Goal: Transaction & Acquisition: Book appointment/travel/reservation

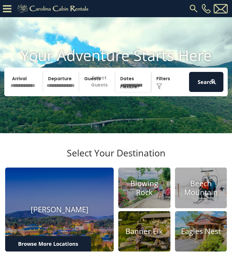
click at [27, 88] on input "text" at bounding box center [26, 82] width 34 height 20
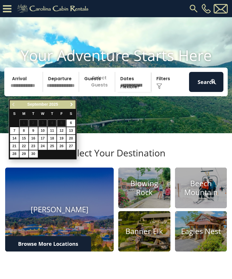
click at [75, 102] on link "Next" at bounding box center [71, 104] width 7 height 7
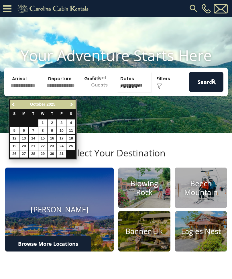
click at [73, 104] on span "Next" at bounding box center [71, 104] width 5 height 5
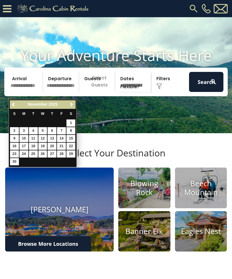
click at [26, 150] on link "24" at bounding box center [23, 153] width 9 height 7
type input "********"
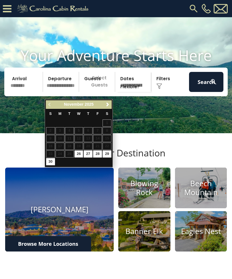
click at [72, 89] on input "text" at bounding box center [62, 82] width 34 height 20
click at [110, 105] on link "Next" at bounding box center [107, 104] width 7 height 7
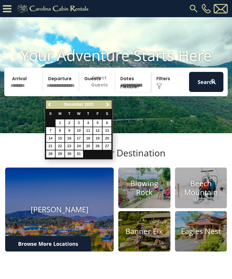
click at [61, 120] on link "1" at bounding box center [59, 122] width 9 height 7
type input "*******"
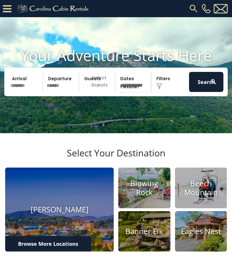
click at [100, 90] on p "Select Guests" at bounding box center [98, 82] width 34 height 20
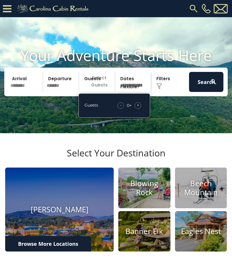
click at [139, 108] on span "+" at bounding box center [138, 105] width 2 height 6
click at [138, 108] on span "+" at bounding box center [138, 105] width 2 height 6
click at [139, 109] on div "+" at bounding box center [137, 105] width 7 height 7
click at [138, 108] on span "+" at bounding box center [138, 105] width 2 height 6
click at [140, 109] on div "+" at bounding box center [137, 105] width 7 height 7
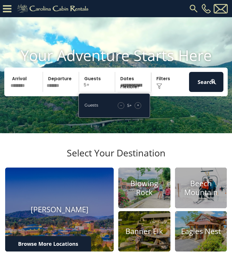
click at [139, 108] on span "+" at bounding box center [138, 105] width 2 height 6
click at [165, 86] on div "Click to Choose" at bounding box center [170, 82] width 34 height 20
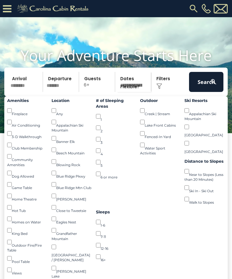
click at [164, 90] on div "Click to Choose" at bounding box center [170, 82] width 34 height 20
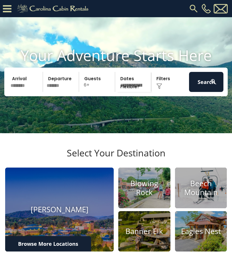
click at [145, 207] on img at bounding box center [144, 187] width 52 height 41
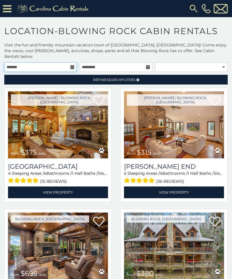
click at [75, 62] on input "text" at bounding box center [40, 67] width 72 height 10
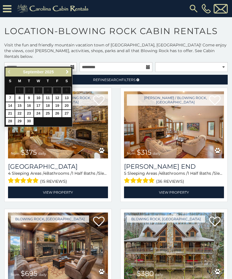
click at [70, 69] on link "Next" at bounding box center [67, 71] width 7 height 7
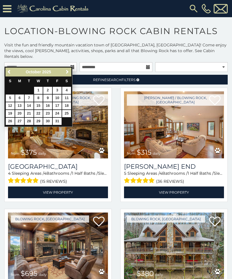
click at [68, 70] on span "Next" at bounding box center [67, 72] width 5 height 5
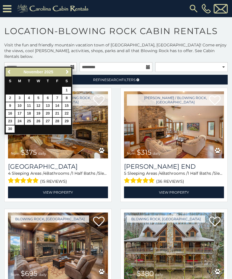
click at [18, 119] on link "24" at bounding box center [19, 121] width 9 height 7
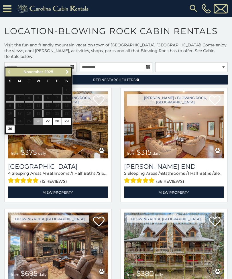
type input "**********"
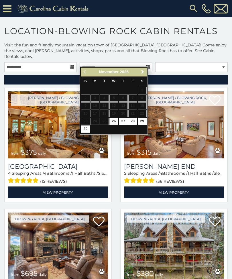
click at [143, 72] on span "Next" at bounding box center [142, 72] width 5 height 5
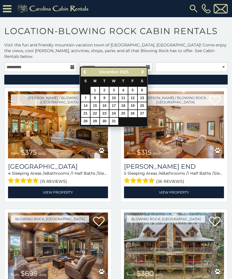
click at [96, 88] on link "1" at bounding box center [94, 90] width 9 height 7
type input "**********"
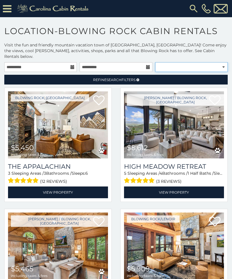
click at [222, 62] on select "**********" at bounding box center [191, 67] width 72 height 10
select select "**********"
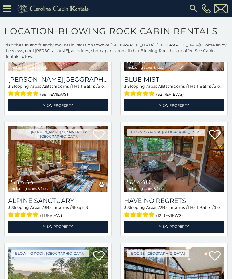
scroll to position [1420, 0]
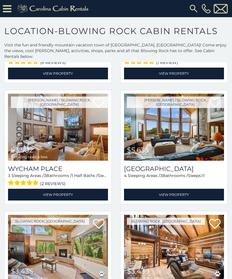
scroll to position [3139, 0]
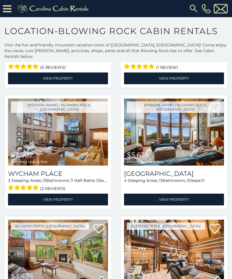
click at [57, 139] on img at bounding box center [58, 131] width 100 height 67
click at [77, 142] on img at bounding box center [58, 131] width 100 height 67
click at [81, 131] on img at bounding box center [58, 131] width 100 height 67
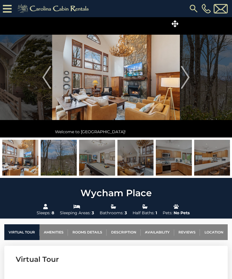
click at [185, 79] on img "Next" at bounding box center [185, 77] width 9 height 23
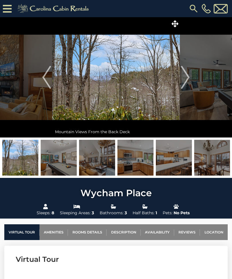
click at [187, 76] on img "Next" at bounding box center [185, 77] width 9 height 23
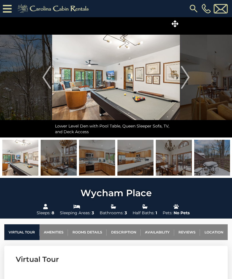
click at [184, 75] on img "Next" at bounding box center [185, 77] width 9 height 23
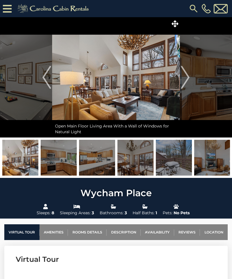
click at [189, 75] on img "Next" at bounding box center [185, 77] width 9 height 23
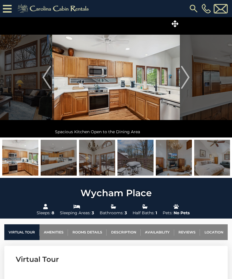
click at [186, 76] on img "Next" at bounding box center [185, 77] width 9 height 23
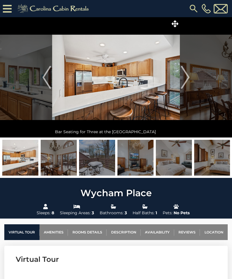
click at [187, 74] on img "Next" at bounding box center [185, 77] width 9 height 23
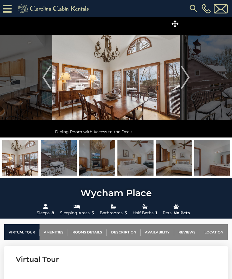
click at [188, 79] on img "Next" at bounding box center [185, 77] width 9 height 23
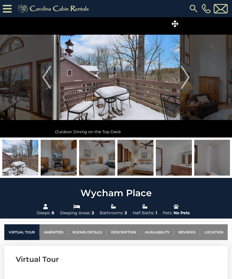
click at [184, 76] on img "Next" at bounding box center [185, 77] width 9 height 23
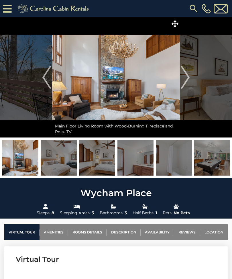
click at [189, 74] on img "Next" at bounding box center [185, 77] width 9 height 23
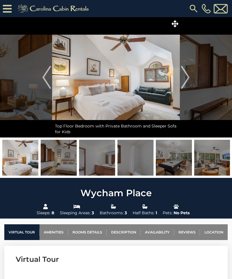
click at [174, 75] on img at bounding box center [116, 77] width 128 height 120
click at [187, 77] on img "Next" at bounding box center [185, 77] width 9 height 23
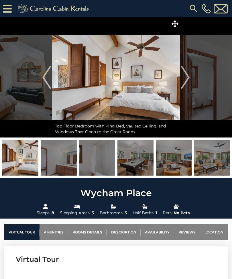
click at [188, 78] on img "Next" at bounding box center [185, 77] width 9 height 23
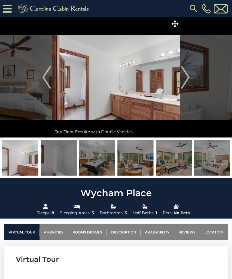
click at [186, 77] on img "Next" at bounding box center [185, 77] width 9 height 23
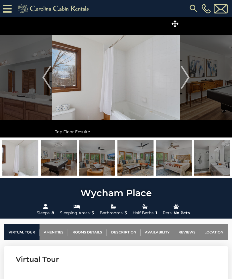
click at [188, 76] on img "Next" at bounding box center [185, 77] width 9 height 23
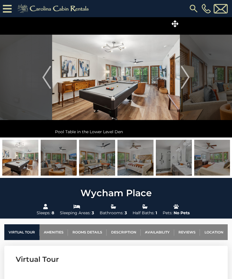
click at [187, 78] on img "Next" at bounding box center [185, 77] width 9 height 23
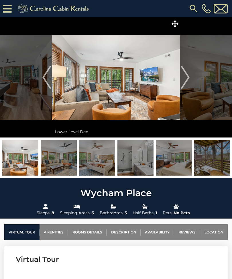
click at [188, 76] on img "Next" at bounding box center [185, 77] width 9 height 23
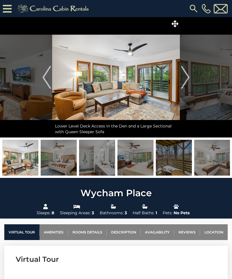
click at [189, 76] on img "Next" at bounding box center [185, 77] width 9 height 23
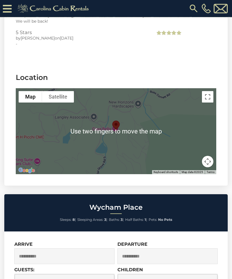
scroll to position [1581, 0]
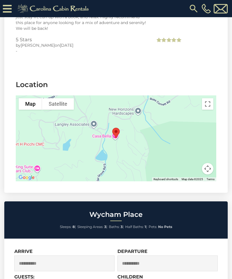
click at [212, 98] on button "Toggle fullscreen view" at bounding box center [207, 103] width 11 height 11
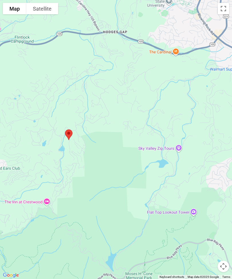
scroll to position [0, 0]
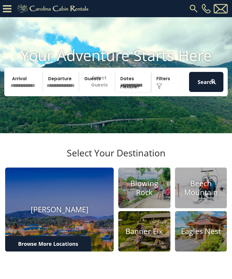
click at [28, 86] on input "text" at bounding box center [26, 82] width 34 height 20
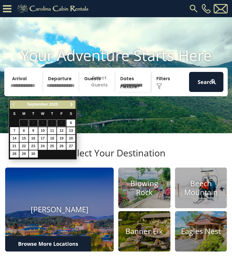
click at [75, 102] on link "Next" at bounding box center [71, 104] width 7 height 7
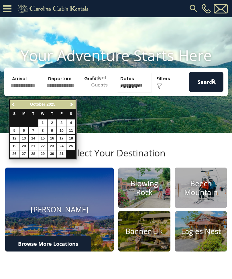
click at [76, 101] on div "Previous Next October 2025 S M T W T F S 1 2 3 4 5 6 7 8 9 10 11 12 13 14 15 16…" at bounding box center [43, 129] width 68 height 60
click at [72, 102] on span "Next" at bounding box center [71, 104] width 5 height 5
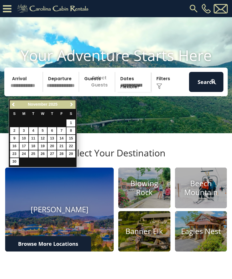
click at [26, 150] on link "24" at bounding box center [23, 153] width 9 height 7
type input "********"
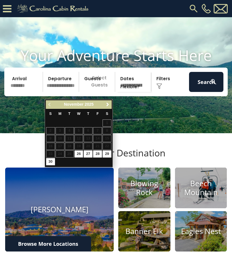
click at [109, 103] on span "Next" at bounding box center [107, 104] width 5 height 5
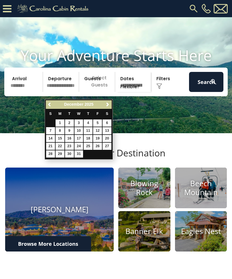
click at [59, 121] on link "1" at bounding box center [59, 122] width 9 height 7
type input "*******"
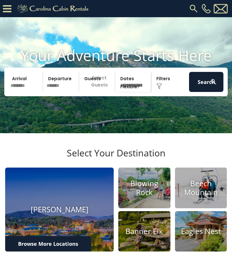
click at [100, 92] on p "Select Guests" at bounding box center [98, 82] width 34 height 20
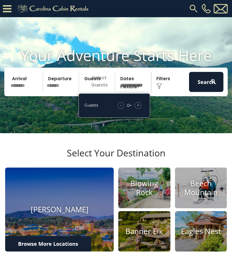
click at [140, 109] on div "+" at bounding box center [137, 105] width 7 height 7
click at [139, 109] on div "+" at bounding box center [137, 105] width 7 height 7
click at [140, 109] on div "+" at bounding box center [137, 105] width 7 height 7
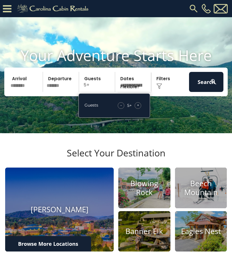
click at [140, 109] on div "+" at bounding box center [137, 105] width 7 height 7
click at [135, 92] on select "**********" at bounding box center [134, 82] width 34 height 20
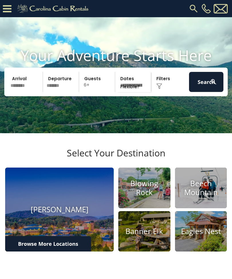
click at [160, 89] on img at bounding box center [159, 86] width 6 height 6
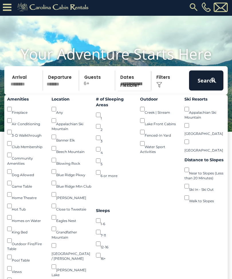
scroll to position [1, 0]
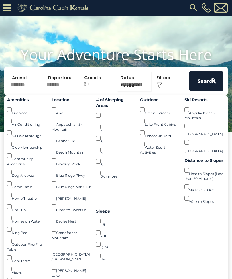
click at [211, 85] on img at bounding box center [213, 81] width 7 height 7
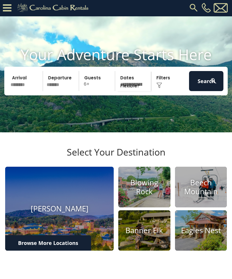
click at [144, 193] on img at bounding box center [144, 186] width 52 height 41
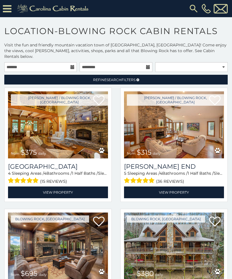
click at [66, 127] on img at bounding box center [58, 124] width 100 height 67
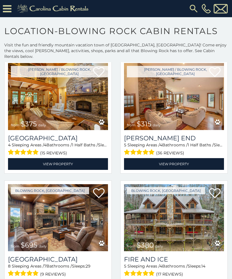
scroll to position [31, 0]
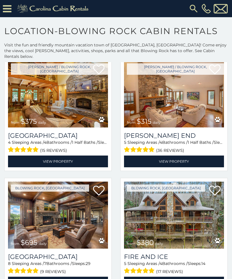
click at [189, 97] on img at bounding box center [174, 93] width 100 height 67
click at [186, 103] on img at bounding box center [174, 93] width 100 height 67
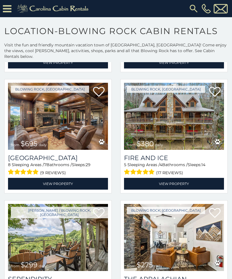
scroll to position [129, 0]
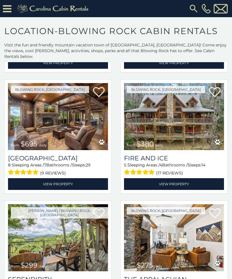
click at [188, 118] on img at bounding box center [174, 116] width 100 height 67
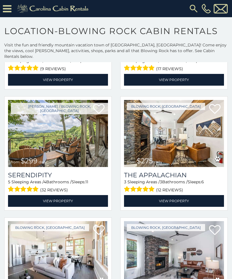
scroll to position [235, 0]
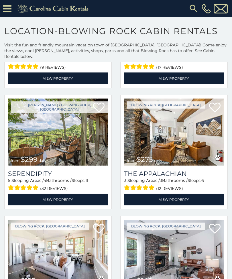
click at [74, 133] on img at bounding box center [58, 131] width 100 height 67
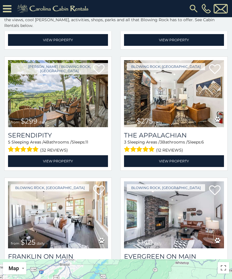
scroll to position [243, 0]
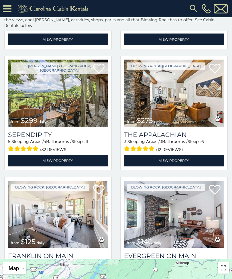
click at [69, 154] on link "View Property" at bounding box center [58, 160] width 100 height 12
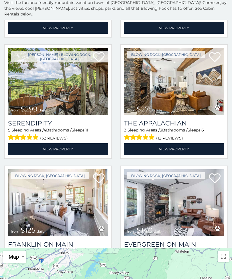
scroll to position [61, 0]
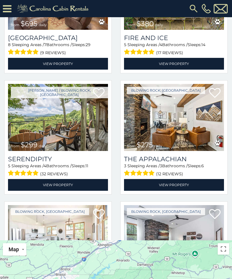
scroll to position [199, 0]
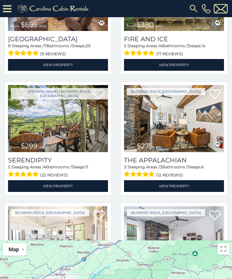
click at [184, 117] on img at bounding box center [174, 118] width 100 height 67
click at [190, 116] on img at bounding box center [174, 118] width 100 height 67
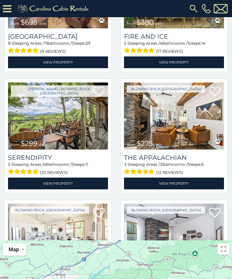
scroll to position [200, 0]
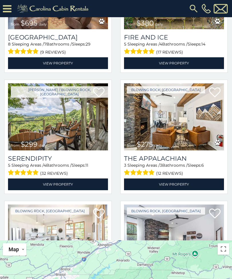
click at [80, 127] on img at bounding box center [58, 116] width 100 height 67
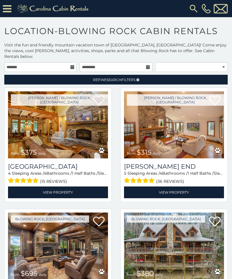
scroll to position [0, 0]
click at [76, 130] on img at bounding box center [58, 124] width 100 height 67
click at [79, 123] on img at bounding box center [58, 124] width 100 height 67
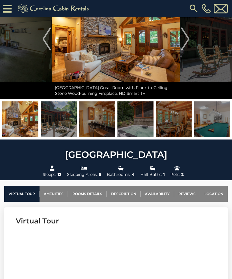
scroll to position [41, 0]
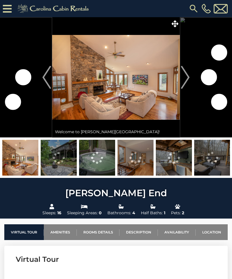
click at [186, 77] on img "Next" at bounding box center [185, 77] width 9 height 23
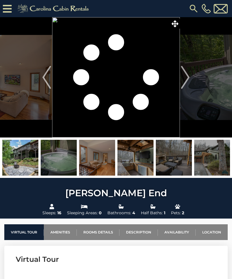
click at [185, 78] on img "Next" at bounding box center [185, 77] width 9 height 23
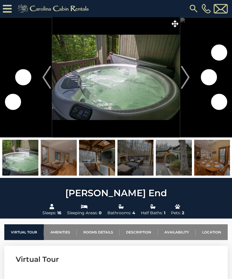
click at [190, 77] on button "Next" at bounding box center [185, 77] width 11 height 120
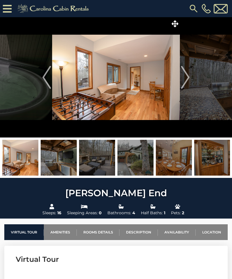
scroll to position [1, 0]
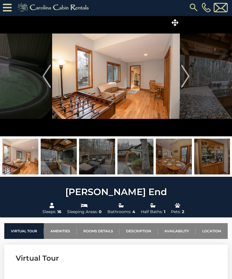
click at [186, 80] on img "Next" at bounding box center [185, 76] width 9 height 23
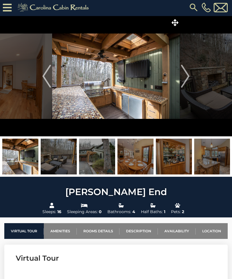
click at [184, 77] on img "Next" at bounding box center [185, 76] width 9 height 23
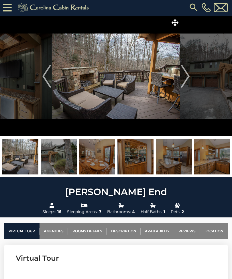
click at [187, 77] on img "Next" at bounding box center [185, 76] width 9 height 23
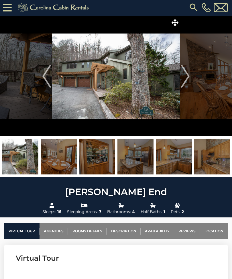
click at [186, 80] on img "Next" at bounding box center [185, 76] width 9 height 23
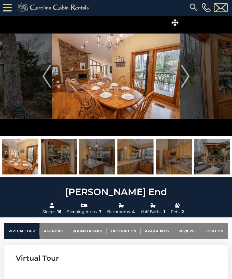
click at [185, 84] on img "Next" at bounding box center [185, 76] width 9 height 23
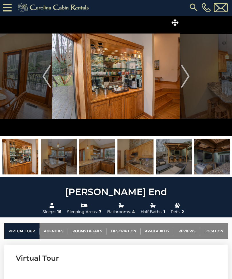
click at [189, 78] on img "Next" at bounding box center [185, 76] width 9 height 23
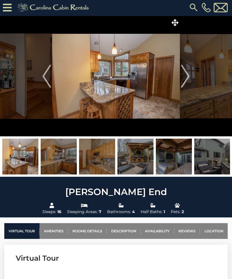
click at [187, 77] on img "Next" at bounding box center [185, 76] width 9 height 23
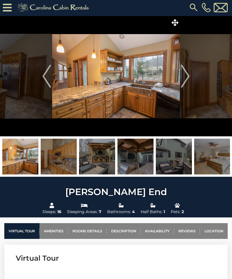
scroll to position [0, 0]
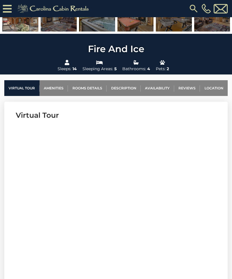
scroll to position [154, 0]
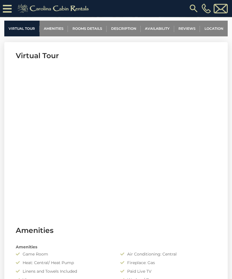
scroll to position [216, 0]
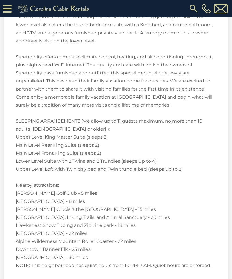
scroll to position [1351, 0]
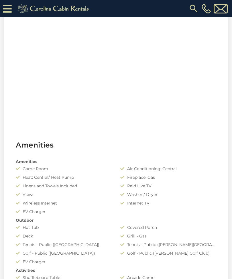
scroll to position [295, 0]
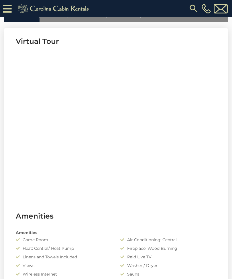
scroll to position [229, 0]
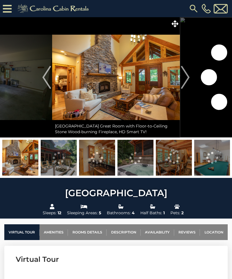
click at [185, 75] on img "Next" at bounding box center [185, 77] width 9 height 23
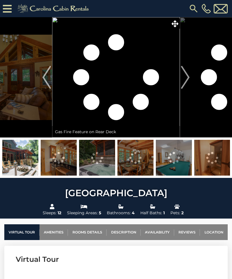
click at [189, 75] on img "Next" at bounding box center [185, 77] width 9 height 23
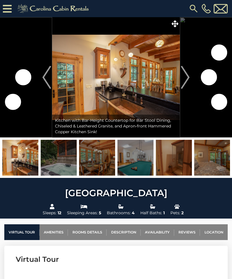
click at [185, 75] on img "Next" at bounding box center [185, 77] width 9 height 23
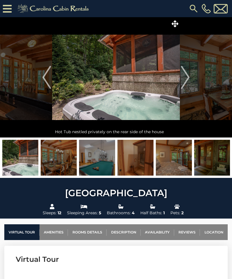
click at [184, 74] on img "Next" at bounding box center [185, 77] width 9 height 23
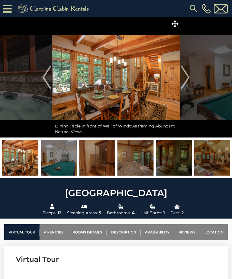
click at [189, 76] on img "Next" at bounding box center [185, 77] width 9 height 23
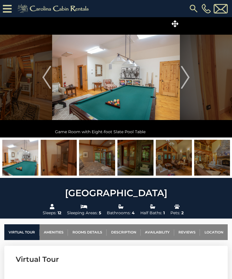
click at [190, 72] on button "Next" at bounding box center [185, 77] width 11 height 120
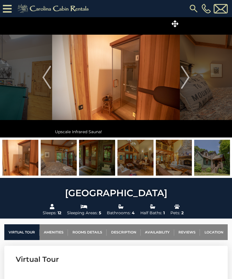
click at [185, 72] on img "Next" at bounding box center [185, 77] width 9 height 23
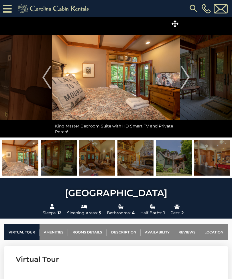
click at [183, 78] on img "Next" at bounding box center [185, 77] width 9 height 23
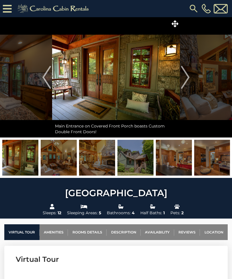
click at [187, 79] on img "Next" at bounding box center [185, 77] width 9 height 23
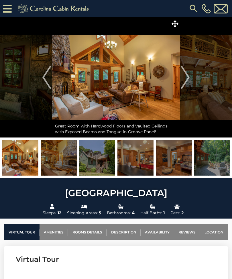
click at [187, 78] on img "Next" at bounding box center [185, 77] width 9 height 23
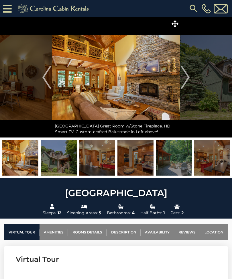
click at [185, 77] on img "Next" at bounding box center [185, 77] width 9 height 23
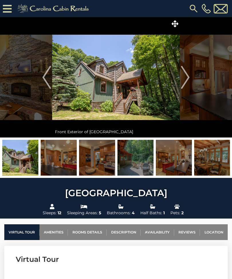
click at [187, 78] on img "Next" at bounding box center [185, 77] width 9 height 23
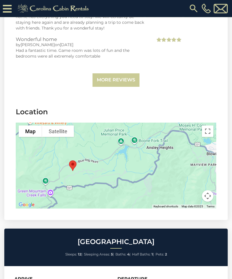
scroll to position [1979, 0]
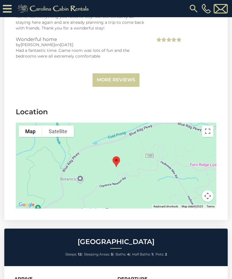
click at [175, 165] on div at bounding box center [116, 165] width 200 height 86
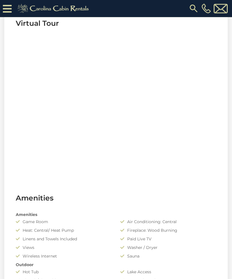
scroll to position [247, 0]
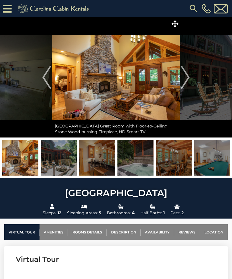
click at [144, 80] on img at bounding box center [116, 77] width 128 height 120
click at [152, 89] on img at bounding box center [116, 77] width 128 height 120
click at [186, 76] on img "Next" at bounding box center [185, 77] width 9 height 23
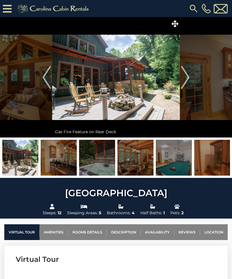
click at [185, 78] on img "Next" at bounding box center [185, 77] width 9 height 23
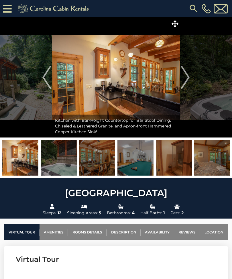
click at [184, 79] on img "Next" at bounding box center [185, 77] width 9 height 23
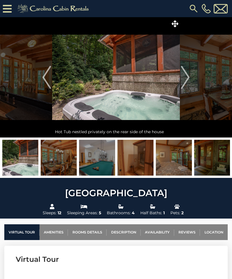
click at [185, 79] on img "Next" at bounding box center [185, 77] width 9 height 23
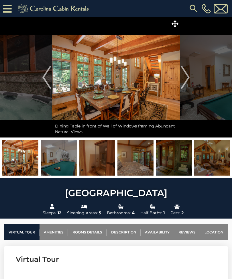
click at [184, 78] on img "Next" at bounding box center [185, 77] width 9 height 23
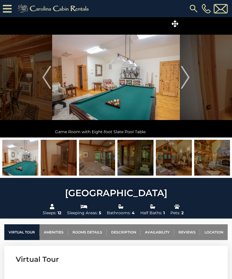
click at [183, 77] on img "Next" at bounding box center [185, 77] width 9 height 23
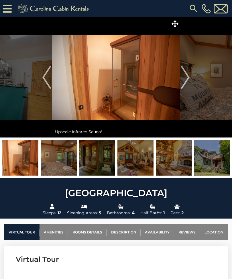
click at [186, 75] on img "Next" at bounding box center [185, 77] width 9 height 23
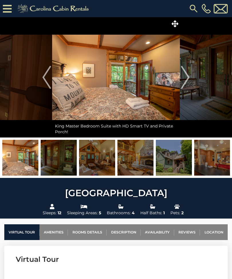
click at [187, 75] on img "Next" at bounding box center [185, 77] width 9 height 23
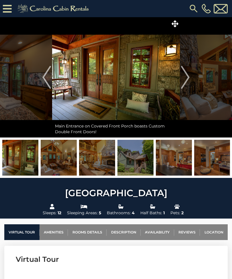
click at [188, 74] on img "Next" at bounding box center [185, 77] width 9 height 23
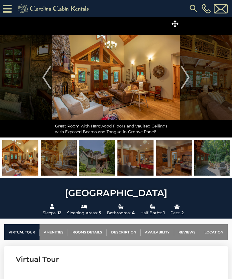
click at [185, 75] on img "Next" at bounding box center [185, 77] width 9 height 23
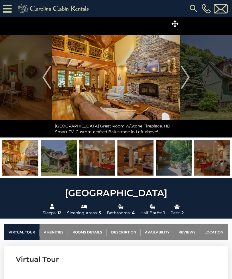
click at [188, 76] on img "Next" at bounding box center [185, 77] width 9 height 23
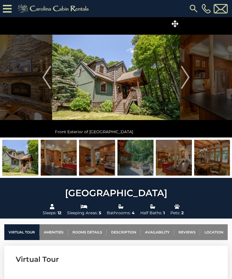
click at [187, 73] on img "Next" at bounding box center [185, 77] width 9 height 23
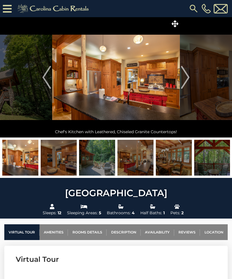
click at [188, 76] on img "Next" at bounding box center [185, 77] width 9 height 23
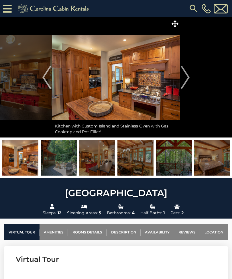
click at [187, 74] on img "Next" at bounding box center [185, 77] width 9 height 23
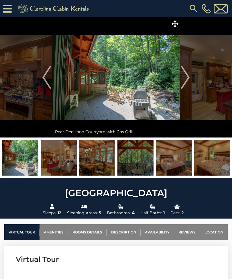
click at [186, 76] on img "Next" at bounding box center [185, 77] width 9 height 23
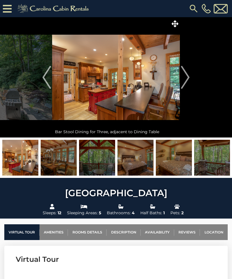
click at [187, 74] on img "Next" at bounding box center [185, 77] width 9 height 23
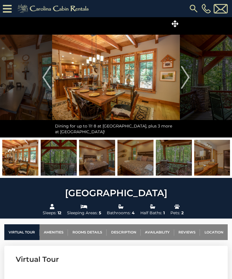
click at [188, 72] on img "Next" at bounding box center [185, 77] width 9 height 23
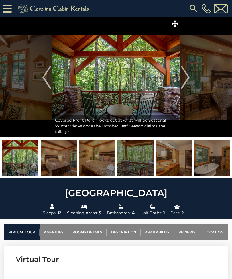
click at [186, 73] on img "Next" at bounding box center [185, 77] width 9 height 23
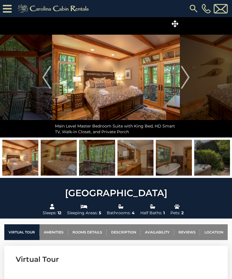
click at [186, 73] on img "Next" at bounding box center [185, 77] width 9 height 23
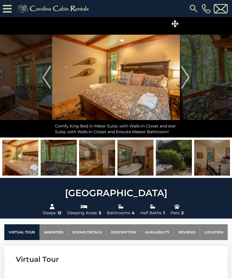
click at [186, 73] on img "Next" at bounding box center [185, 77] width 9 height 23
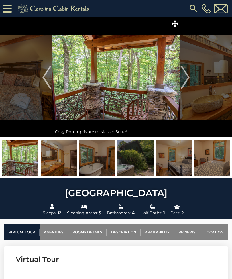
click at [182, 77] on img "Next" at bounding box center [185, 77] width 9 height 23
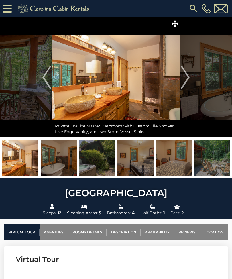
click at [183, 75] on img "Next" at bounding box center [185, 77] width 9 height 23
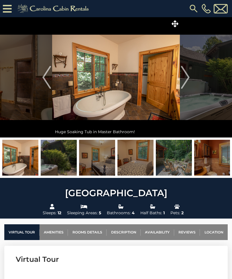
click at [183, 76] on img "Next" at bounding box center [185, 77] width 9 height 23
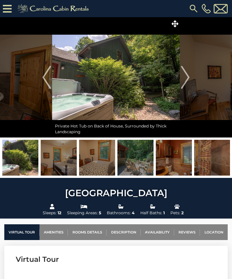
click at [186, 75] on img "Next" at bounding box center [185, 77] width 9 height 23
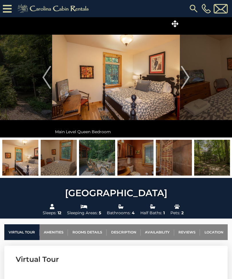
click at [188, 74] on img "Next" at bounding box center [185, 77] width 9 height 23
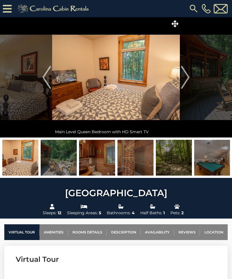
click at [185, 74] on img "Next" at bounding box center [185, 77] width 9 height 23
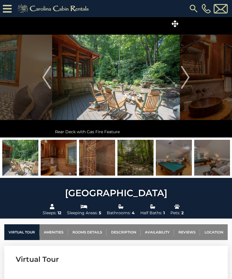
click at [186, 73] on img "Next" at bounding box center [185, 77] width 9 height 23
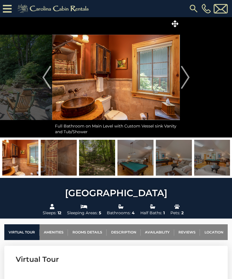
click at [184, 73] on img "Next" at bounding box center [185, 77] width 9 height 23
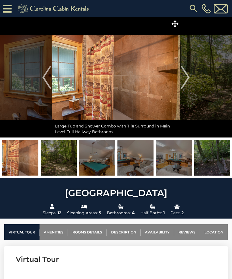
click at [184, 74] on img "Next" at bounding box center [185, 77] width 9 height 23
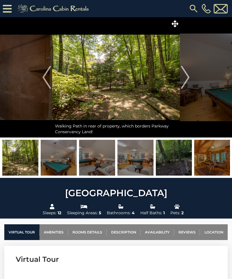
click at [185, 73] on img "Next" at bounding box center [185, 77] width 9 height 23
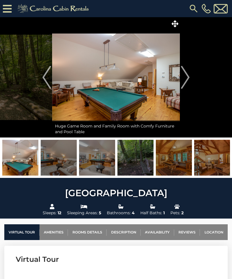
click at [186, 71] on img "Next" at bounding box center [185, 77] width 9 height 23
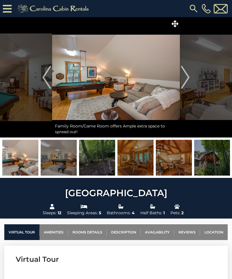
click at [184, 76] on img "Next" at bounding box center [185, 77] width 9 height 23
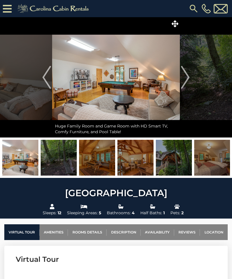
click at [184, 74] on img "Next" at bounding box center [185, 77] width 9 height 23
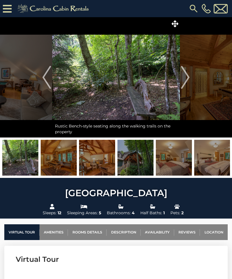
click at [187, 74] on img "Next" at bounding box center [185, 77] width 9 height 23
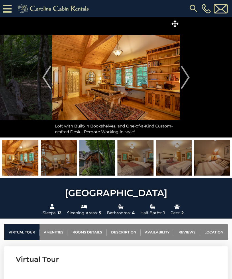
click at [182, 75] on img "Next" at bounding box center [185, 77] width 9 height 23
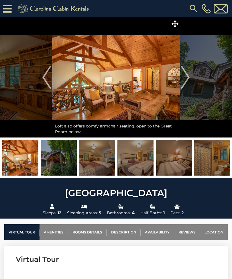
click at [186, 78] on img "Next" at bounding box center [185, 77] width 9 height 23
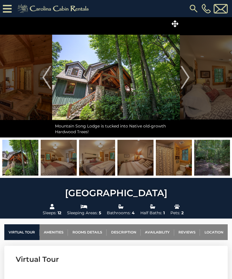
click at [189, 72] on img "Next" at bounding box center [185, 77] width 9 height 23
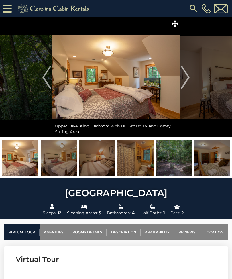
click at [190, 79] on button "Next" at bounding box center [185, 77] width 11 height 120
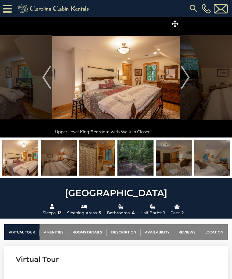
click at [187, 77] on img "Next" at bounding box center [185, 77] width 9 height 23
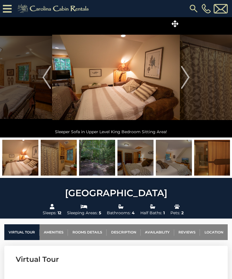
click at [187, 78] on img "Next" at bounding box center [185, 77] width 9 height 23
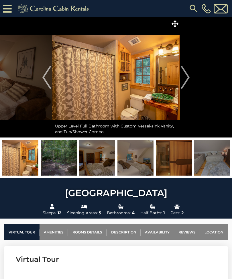
click at [185, 80] on img "Next" at bounding box center [185, 77] width 9 height 23
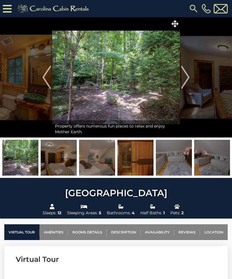
click at [185, 76] on img "Next" at bounding box center [185, 77] width 9 height 23
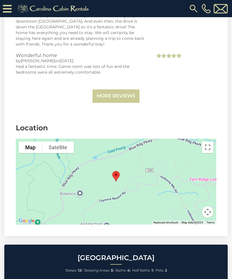
scroll to position [1966, 0]
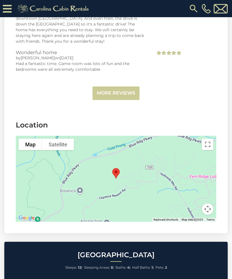
click at [137, 138] on button "Toggle fullscreen view" at bounding box center [207, 143] width 11 height 11
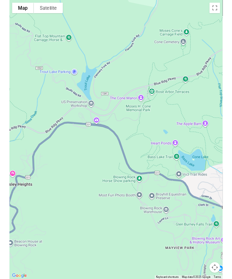
scroll to position [1987, 0]
